Goal: Task Accomplishment & Management: Complete application form

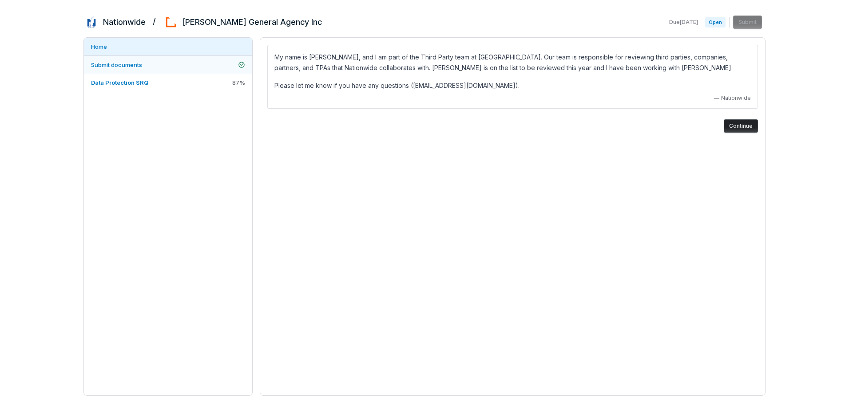
click at [156, 64] on link "Submit documents" at bounding box center [168, 65] width 168 height 18
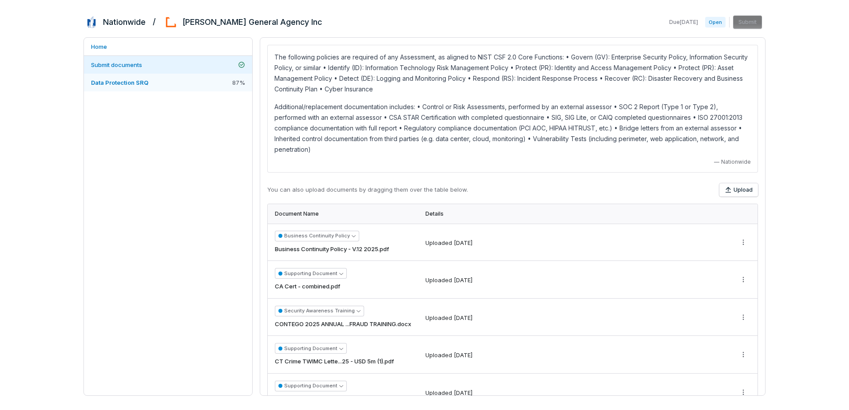
click at [127, 82] on span "Data Protection SRQ" at bounding box center [119, 82] width 57 height 7
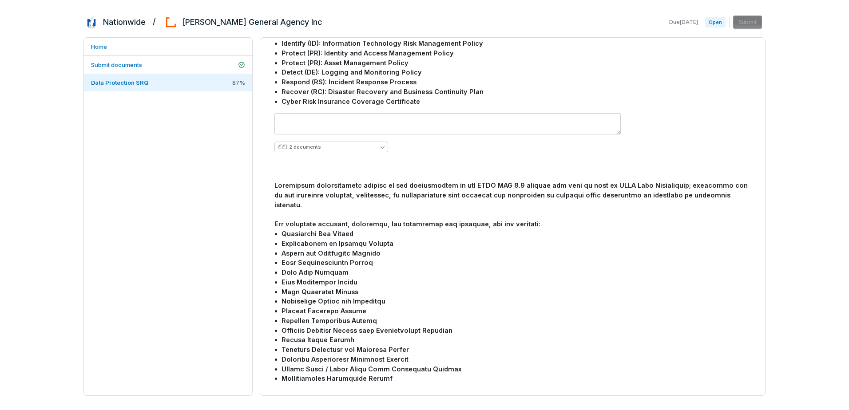
scroll to position [710, 0]
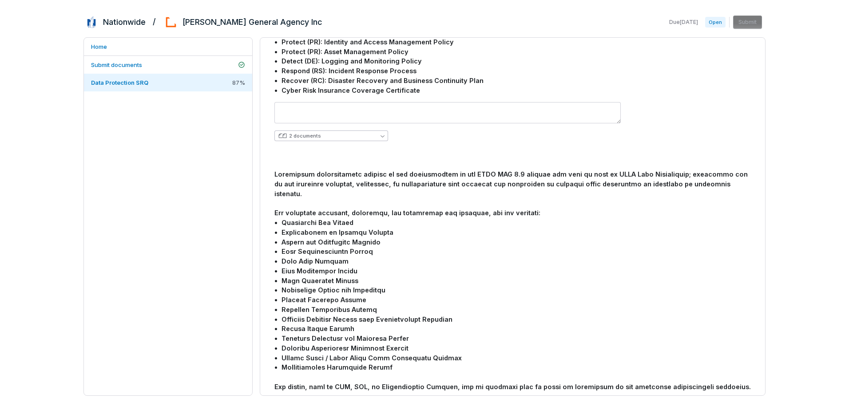
click at [366, 131] on button "2 documents" at bounding box center [331, 136] width 114 height 11
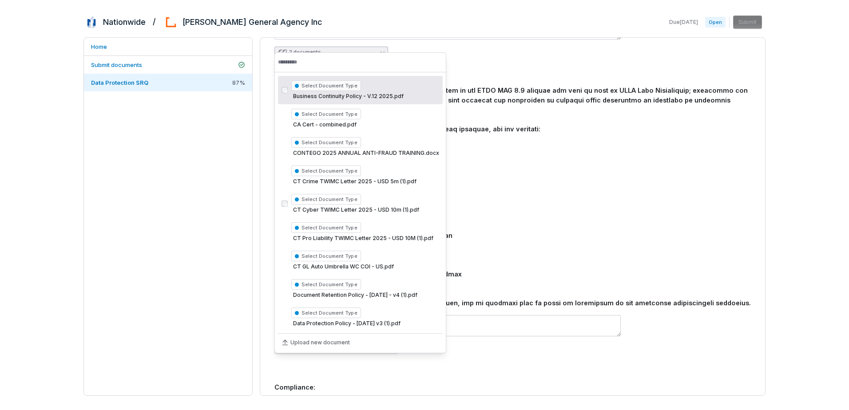
scroll to position [799, 0]
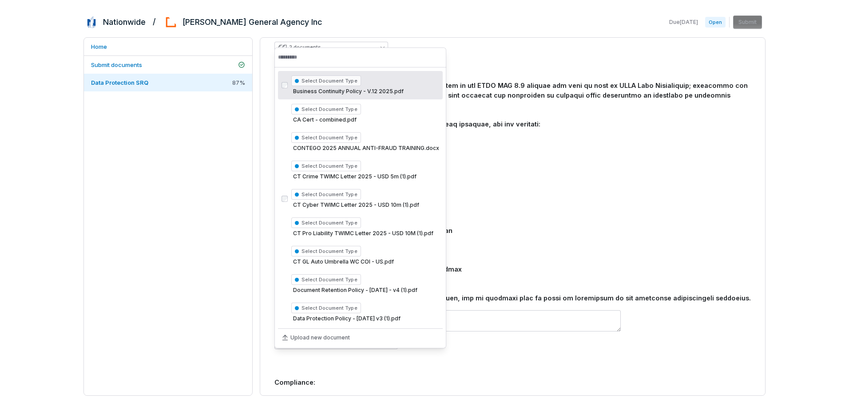
click at [585, 257] on div at bounding box center [512, 192] width 476 height 222
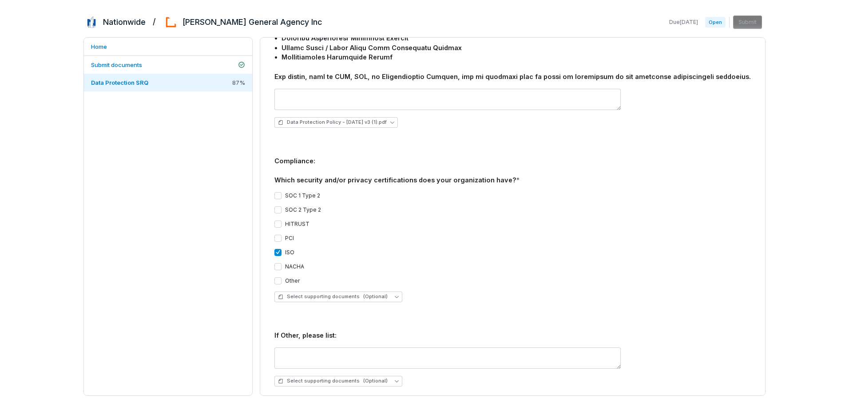
scroll to position [1021, 0]
click at [341, 293] on span "Select supporting documents (Optional)" at bounding box center [333, 296] width 110 height 7
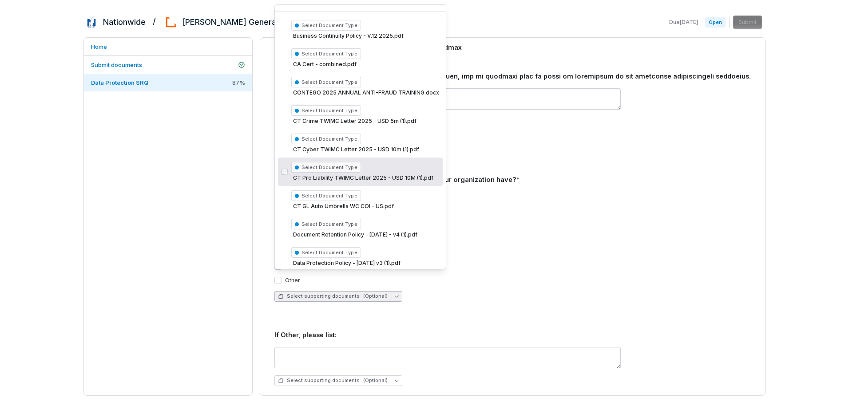
scroll to position [0, 0]
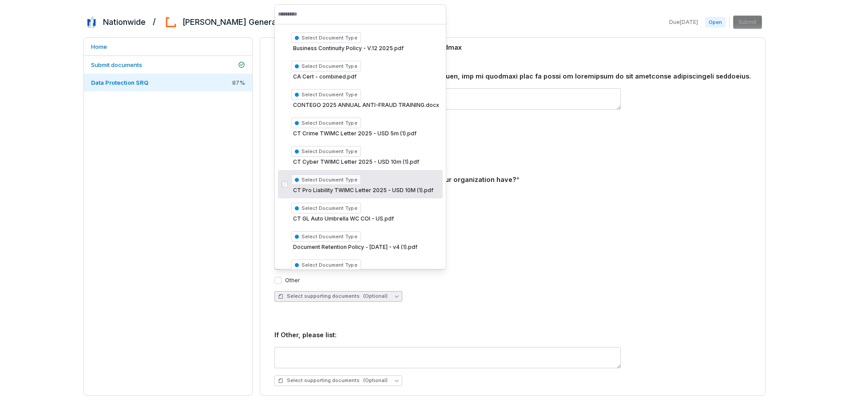
click at [629, 201] on div "SOC 1 Type 2 SOC 2 Type 2 HITRUST PCI ISO NACHA Other" at bounding box center [512, 238] width 476 height 92
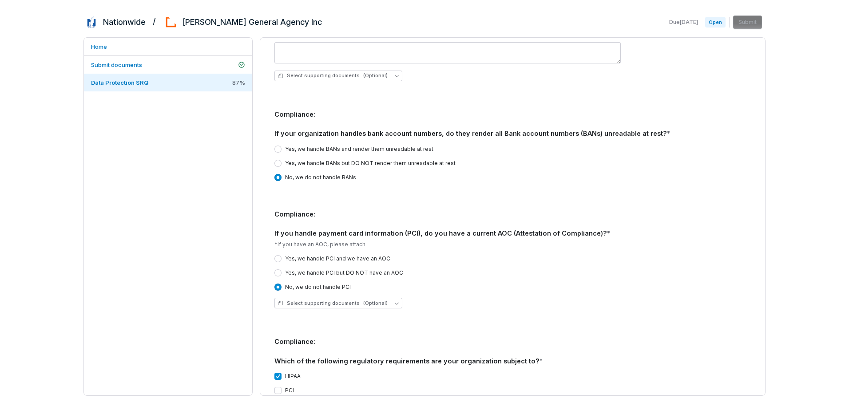
scroll to position [1332, 0]
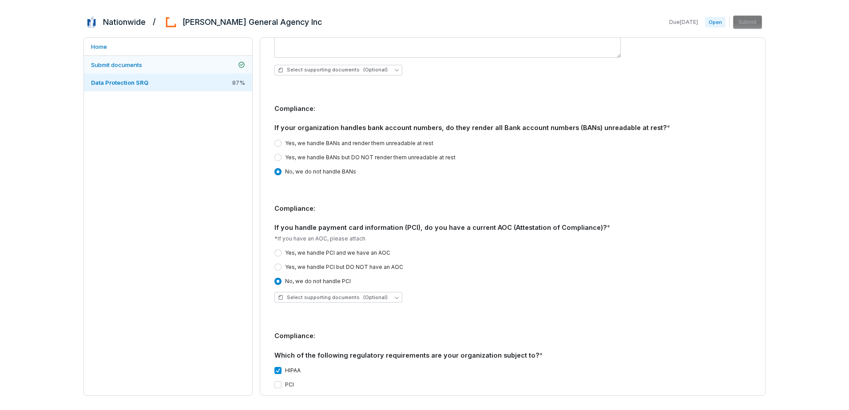
click at [126, 68] on span "Submit documents" at bounding box center [116, 65] width 51 height 8
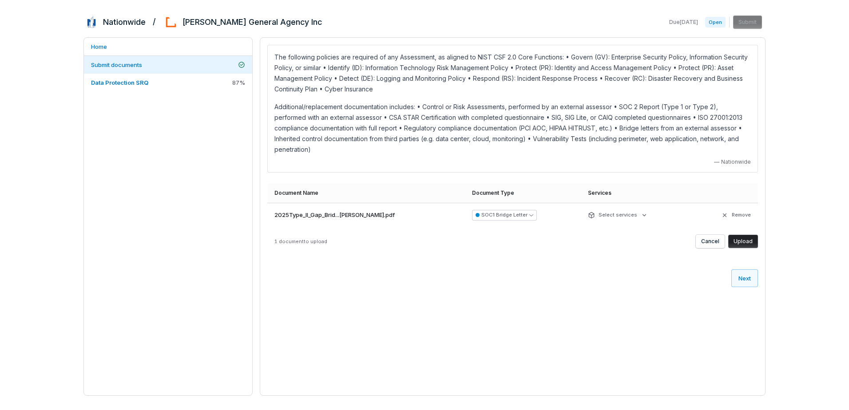
drag, startPoint x: 745, startPoint y: 230, endPoint x: 560, endPoint y: 237, distance: 185.3
click at [745, 235] on button "Upload" at bounding box center [743, 241] width 30 height 13
click at [738, 235] on button "Upload" at bounding box center [743, 241] width 30 height 13
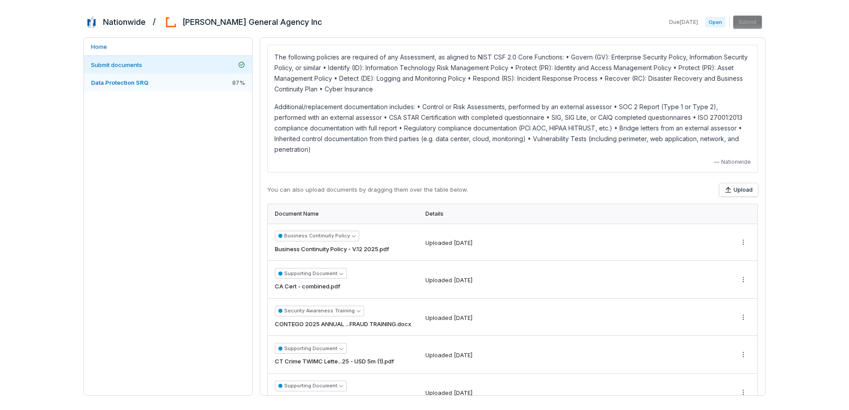
click at [162, 81] on link "Data Protection SRQ 87 %" at bounding box center [168, 83] width 168 height 18
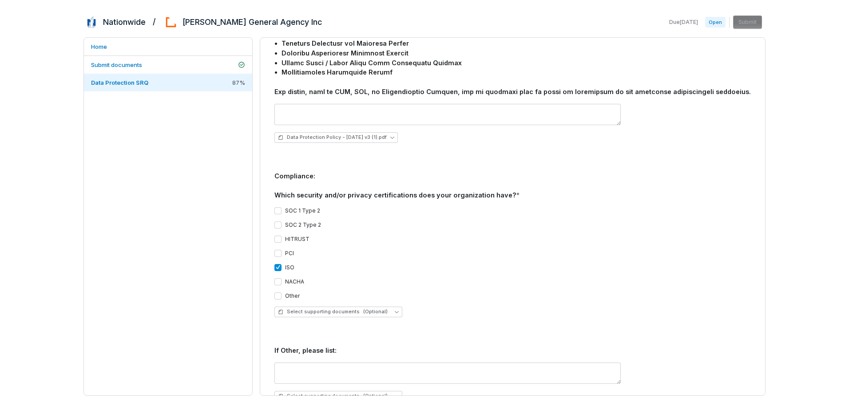
scroll to position [1021, 0]
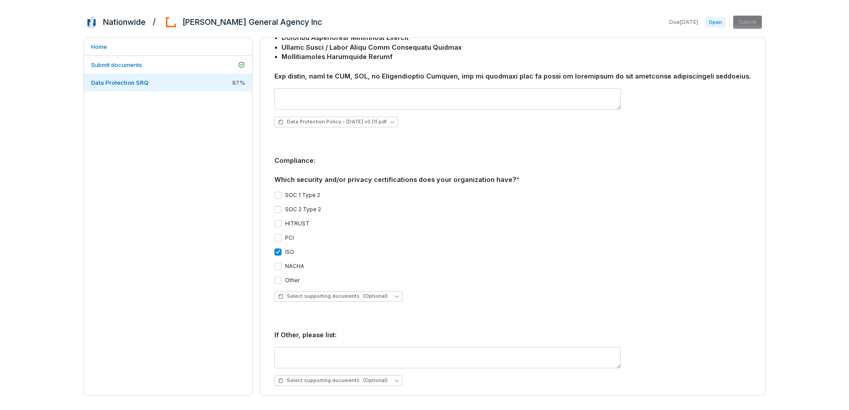
click at [279, 192] on button "SOC 1 Type 2" at bounding box center [277, 195] width 7 height 7
click at [279, 206] on button "SOC 2 Type 2" at bounding box center [277, 209] width 7 height 7
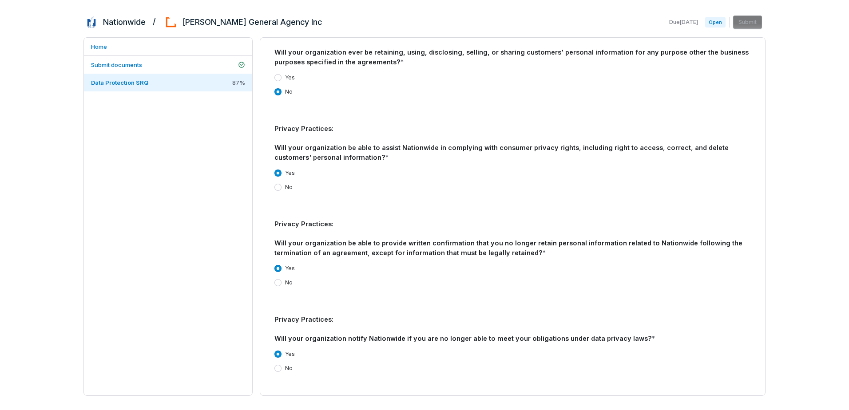
scroll to position [2253, 0]
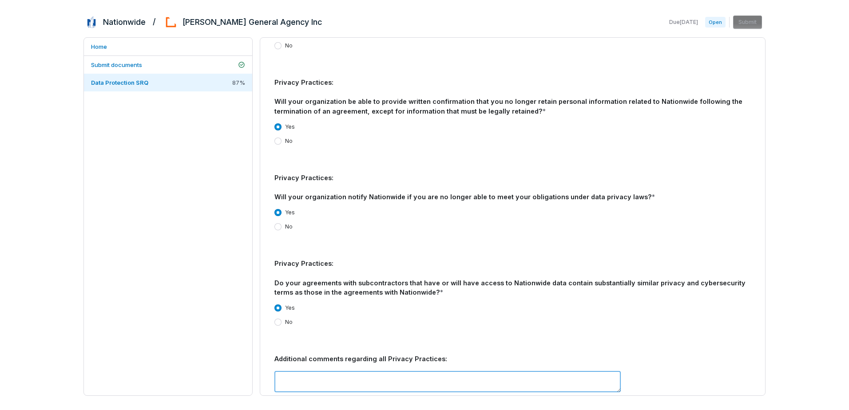
click at [569, 371] on textarea at bounding box center [447, 381] width 346 height 21
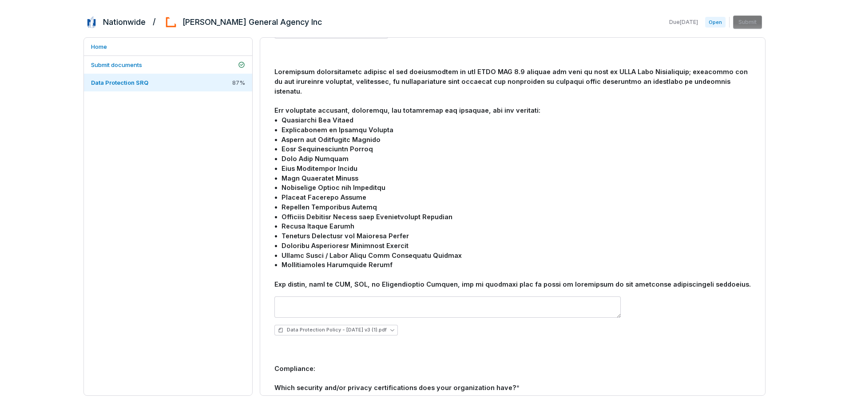
scroll to position [610, 0]
